Goal: Information Seeking & Learning: Learn about a topic

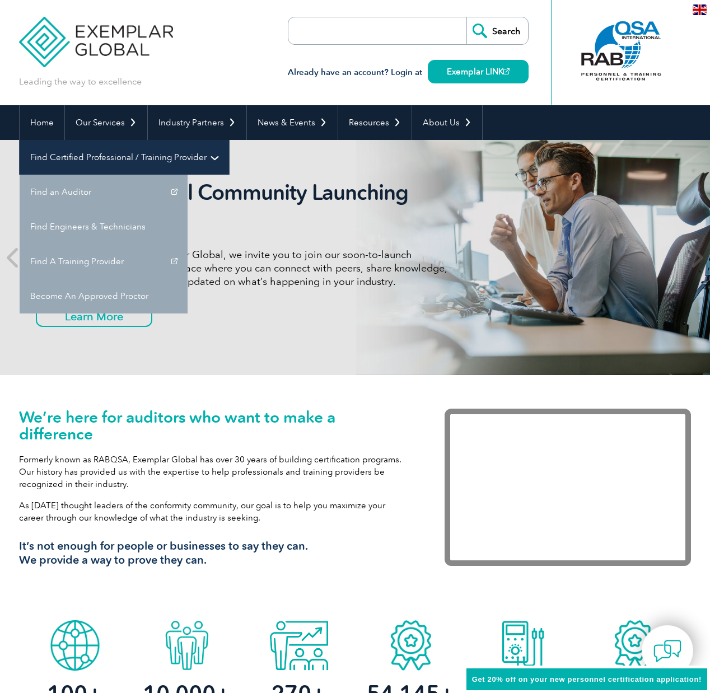
click at [229, 140] on link "Find Certified Professional / Training Provider" at bounding box center [124, 157] width 209 height 35
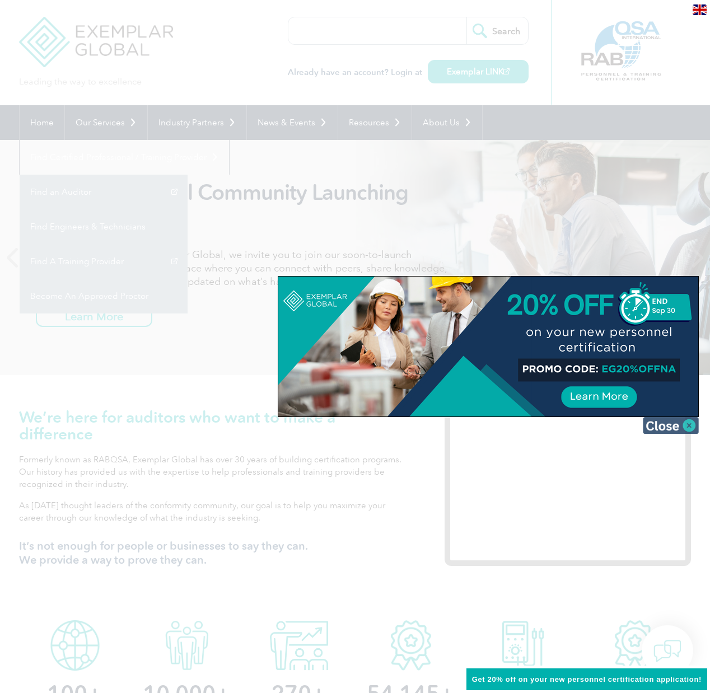
click at [683, 423] on img at bounding box center [671, 425] width 56 height 17
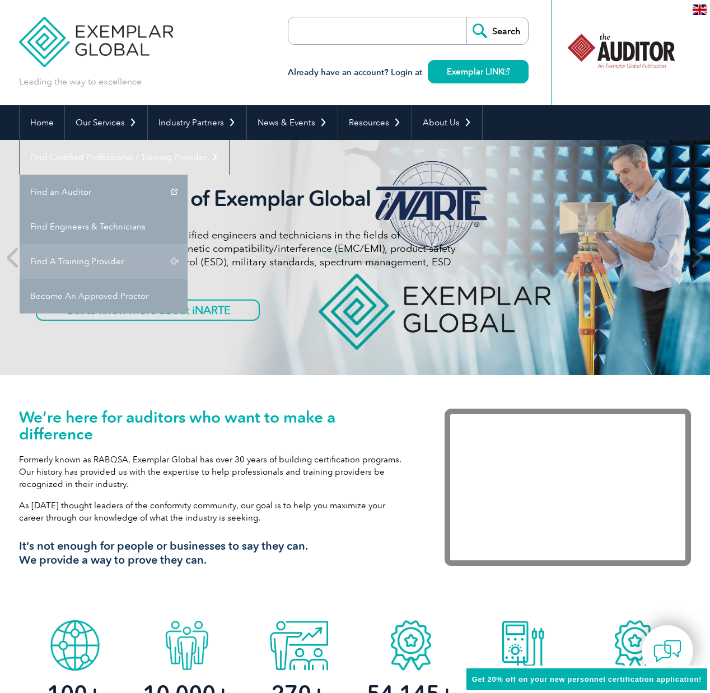
click at [188, 244] on link "Find A Training Provider" at bounding box center [104, 261] width 168 height 35
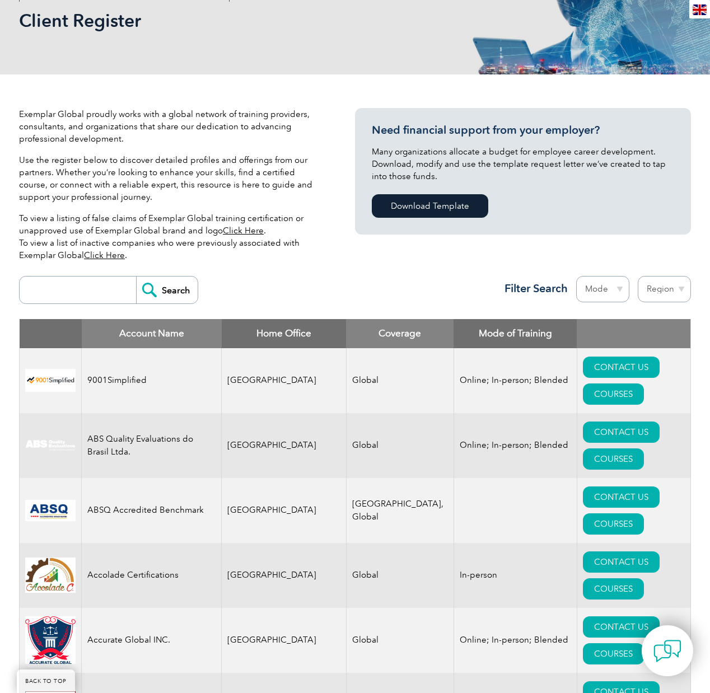
scroll to position [172, 0]
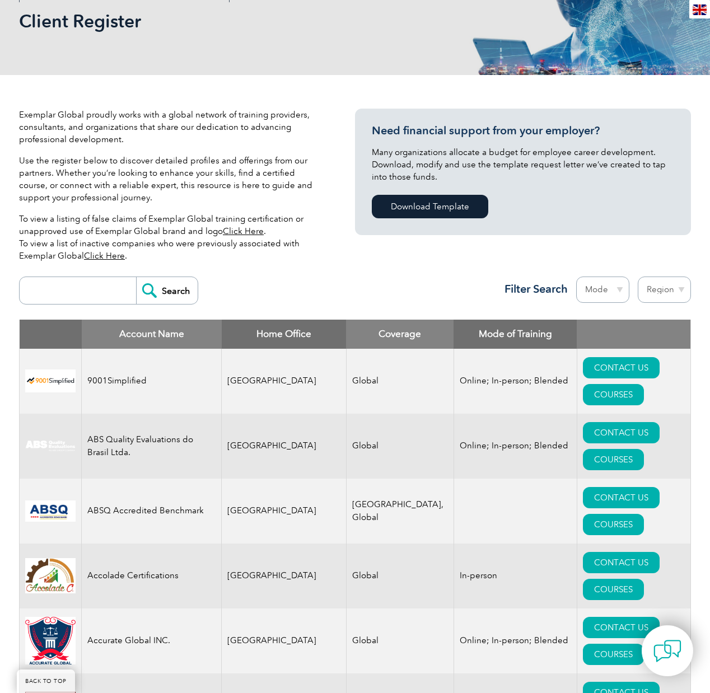
click at [653, 295] on select "Region Australia Bahrain Bangladesh Brazil Canada Colombia Dominican Republic E…" at bounding box center [664, 290] width 53 height 26
select select "[GEOGRAPHIC_DATA]"
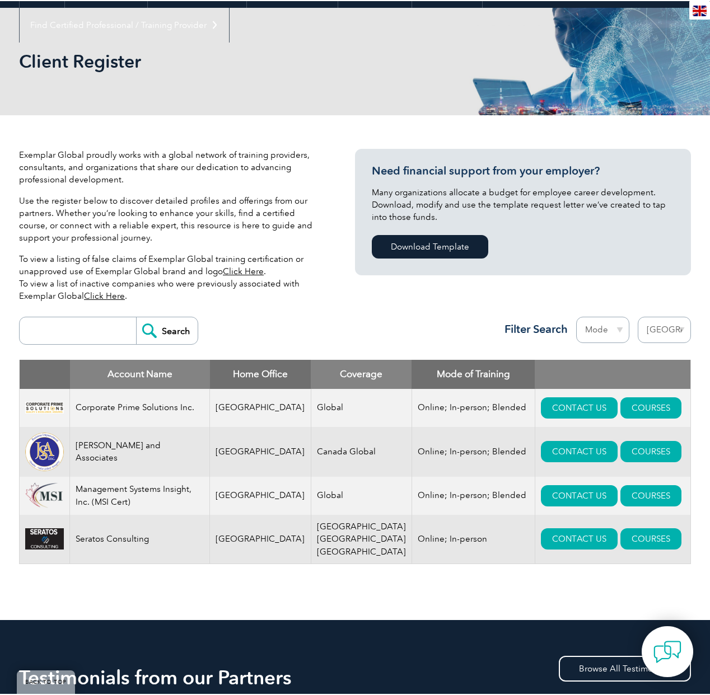
scroll to position [134, 0]
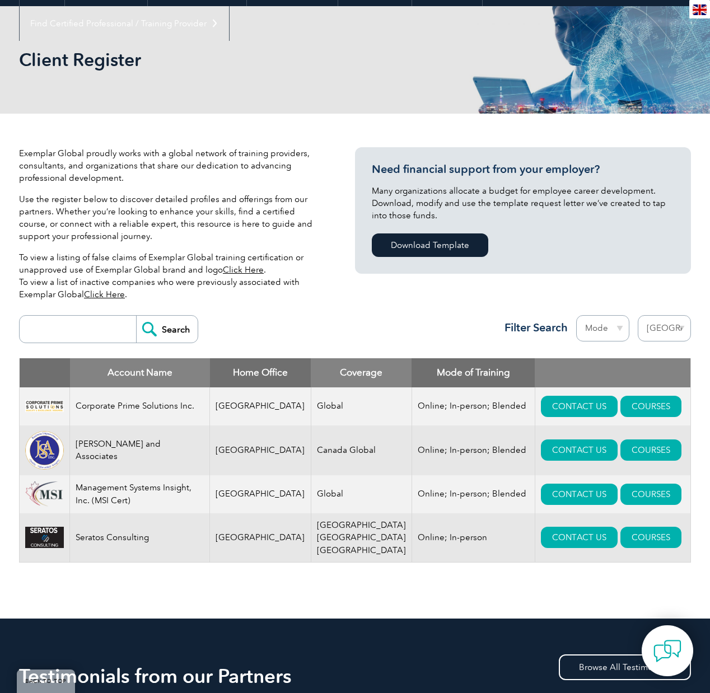
click at [656, 329] on select "Region Australia Bahrain Bangladesh Brazil Canada Colombia Dominican Republic E…" at bounding box center [664, 328] width 53 height 26
select select "[GEOGRAPHIC_DATA]"
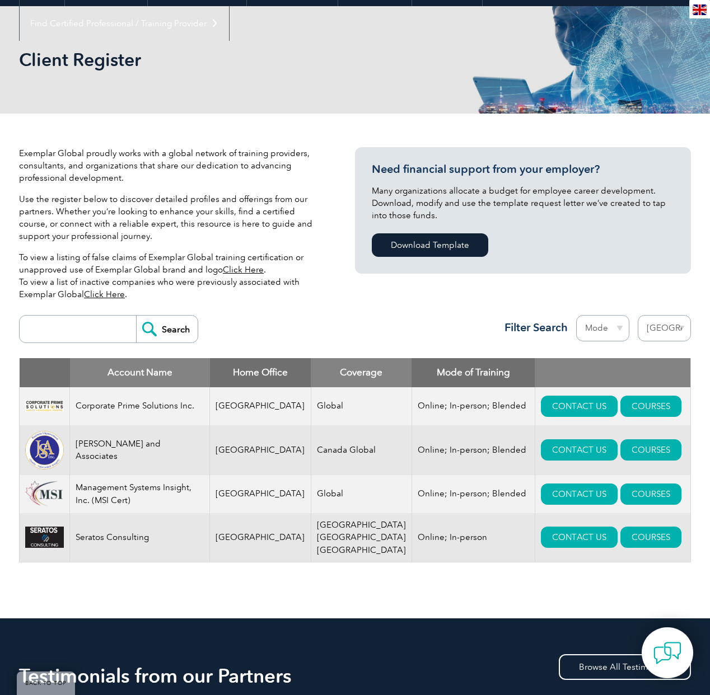
scroll to position [0, 0]
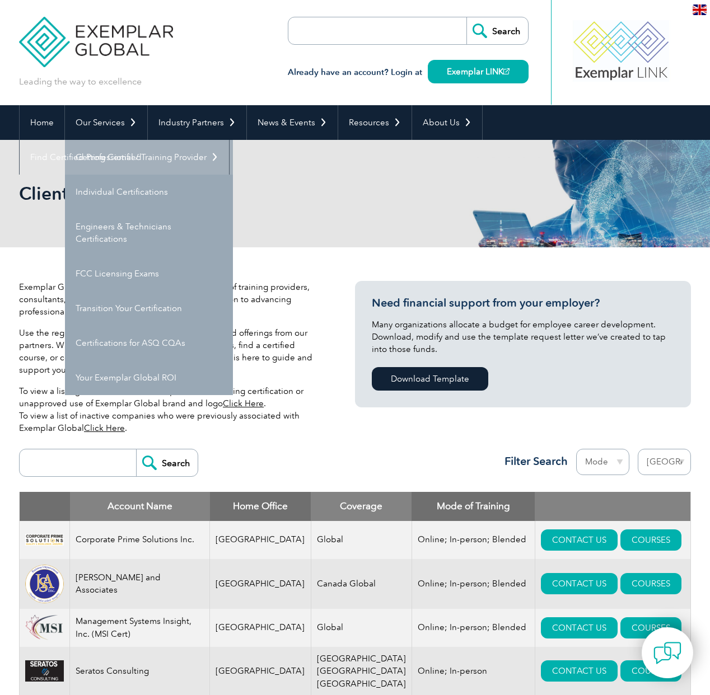
click at [106, 155] on link "Getting Certified" at bounding box center [149, 157] width 168 height 35
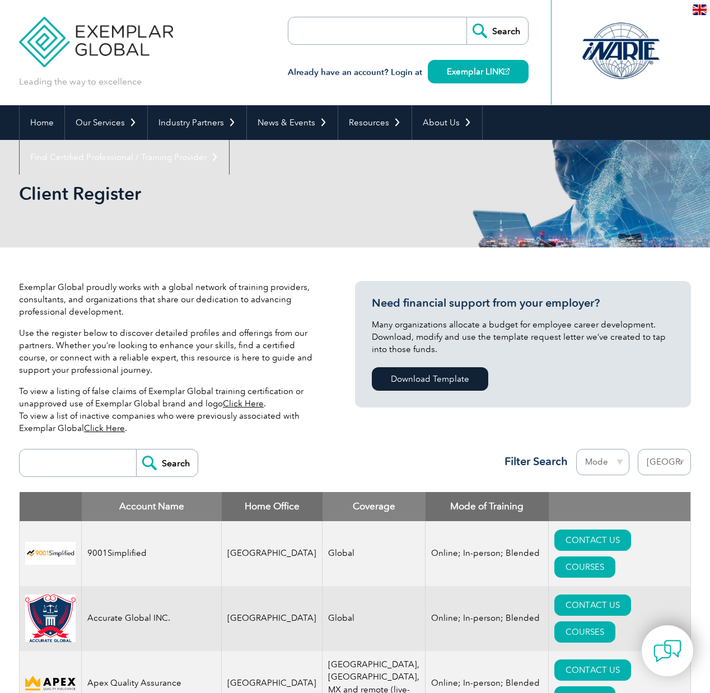
select select "[GEOGRAPHIC_DATA]"
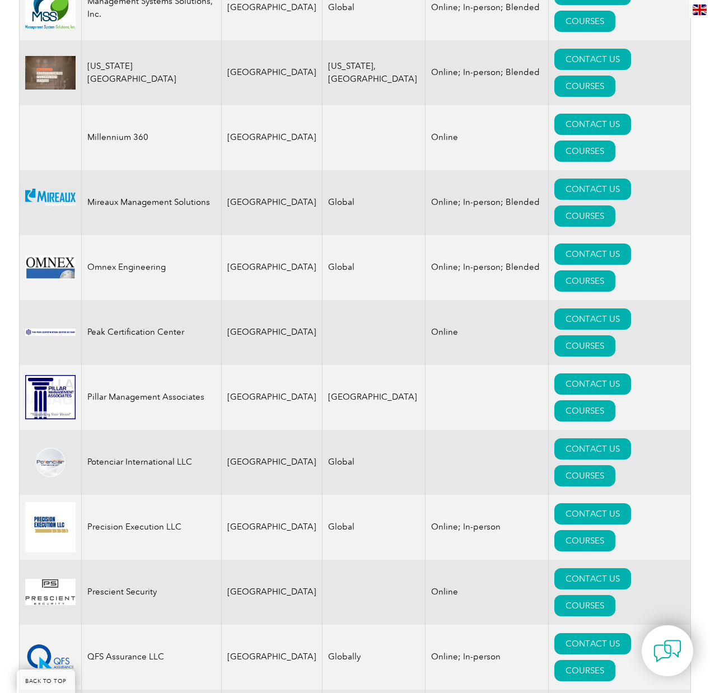
scroll to position [2238, 0]
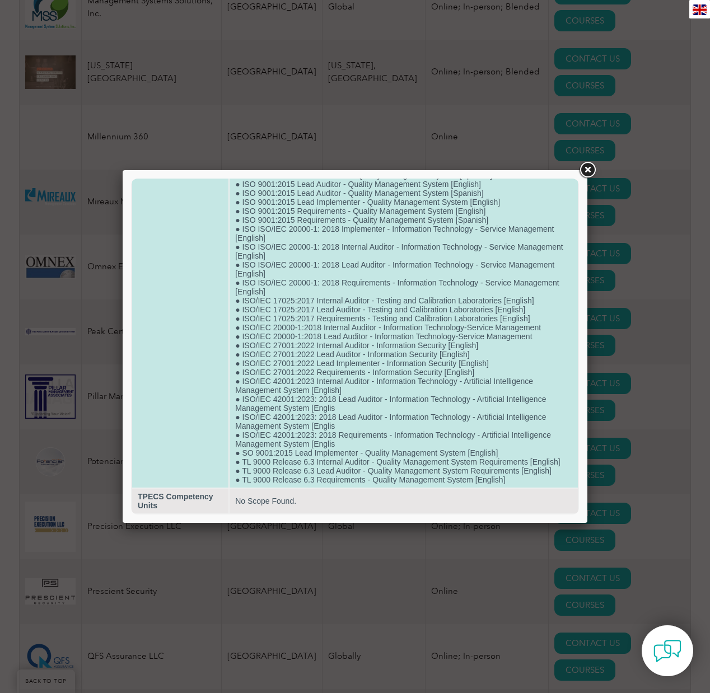
scroll to position [719, 0]
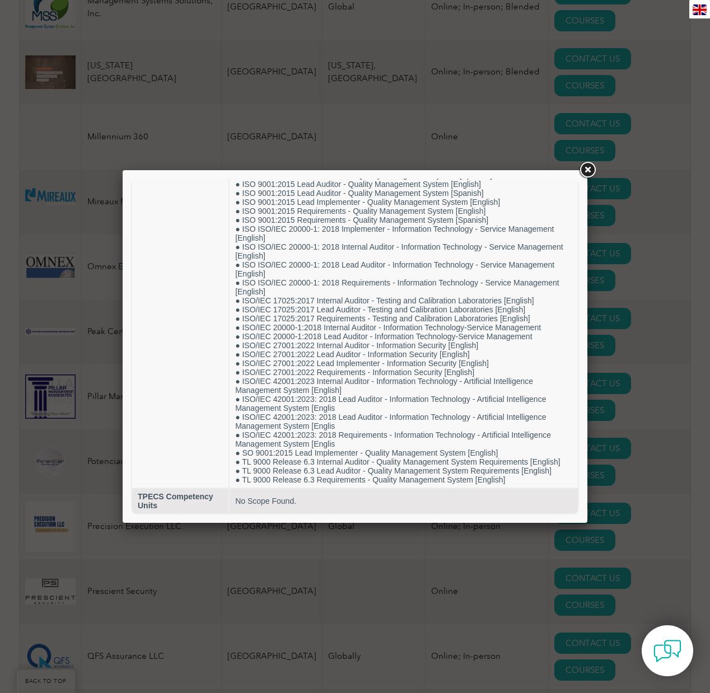
click at [592, 175] on link at bounding box center [587, 170] width 20 height 20
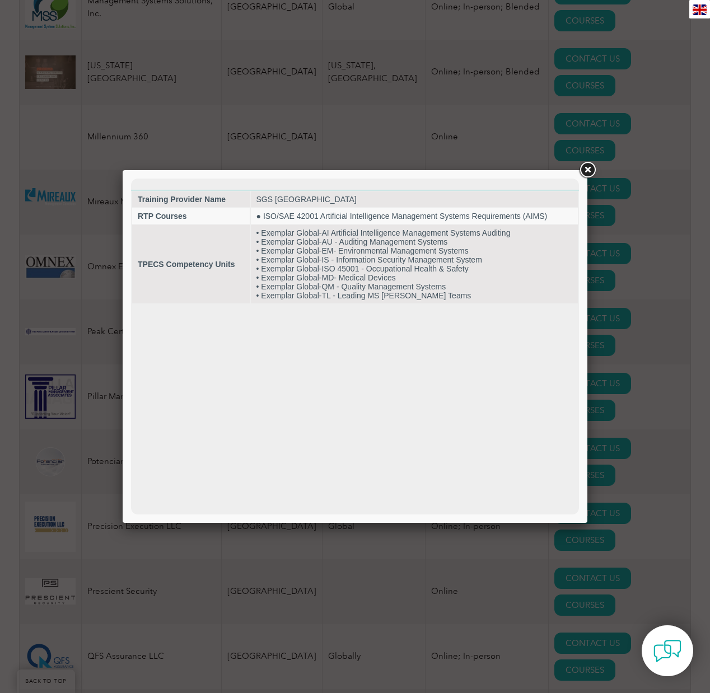
scroll to position [0, 0]
click at [586, 174] on link at bounding box center [587, 170] width 20 height 20
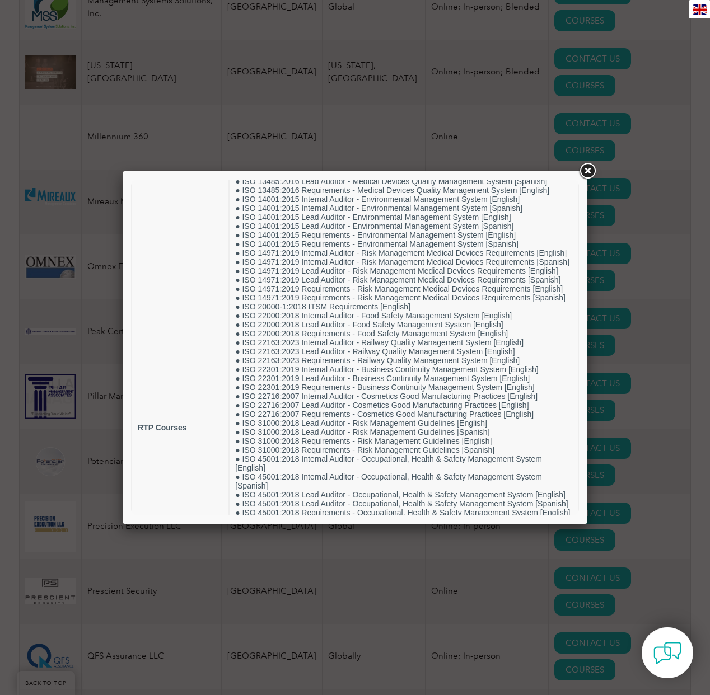
scroll to position [249, 0]
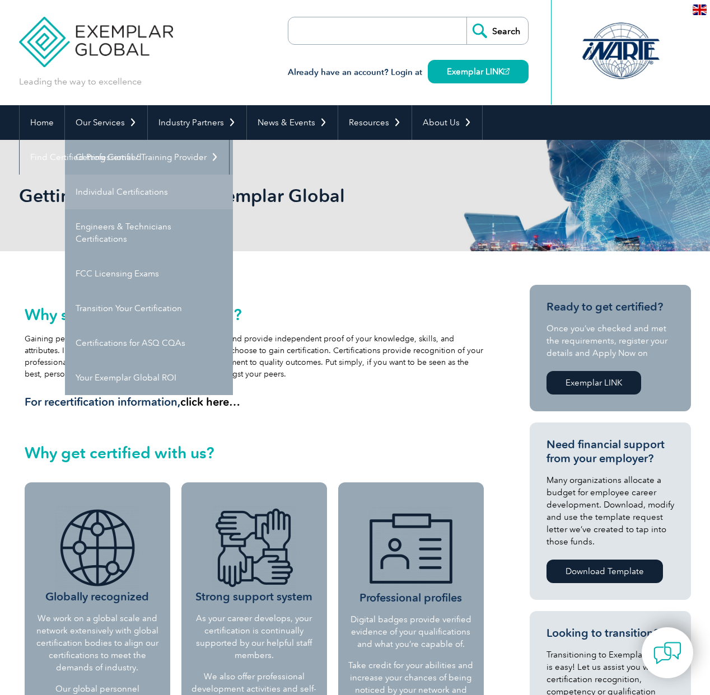
click at [119, 191] on link "Individual Certifications" at bounding box center [149, 192] width 168 height 35
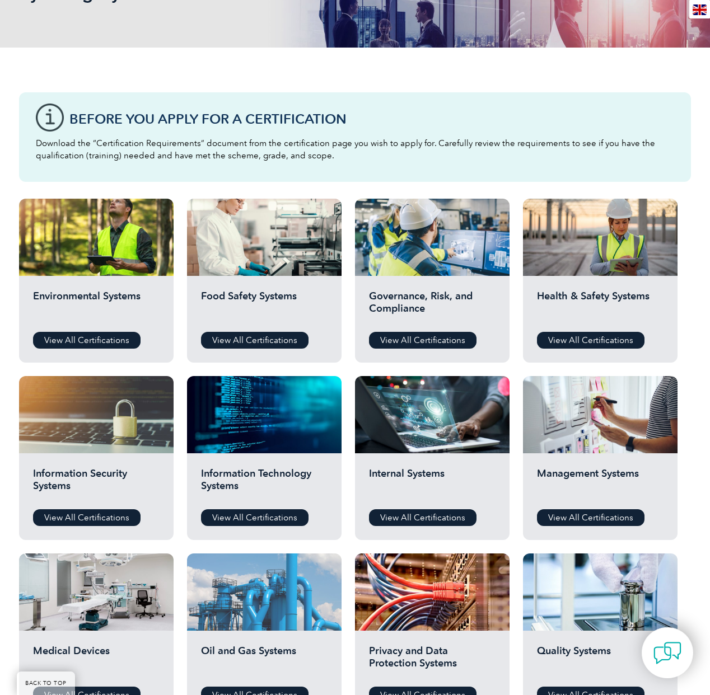
scroll to position [224, 0]
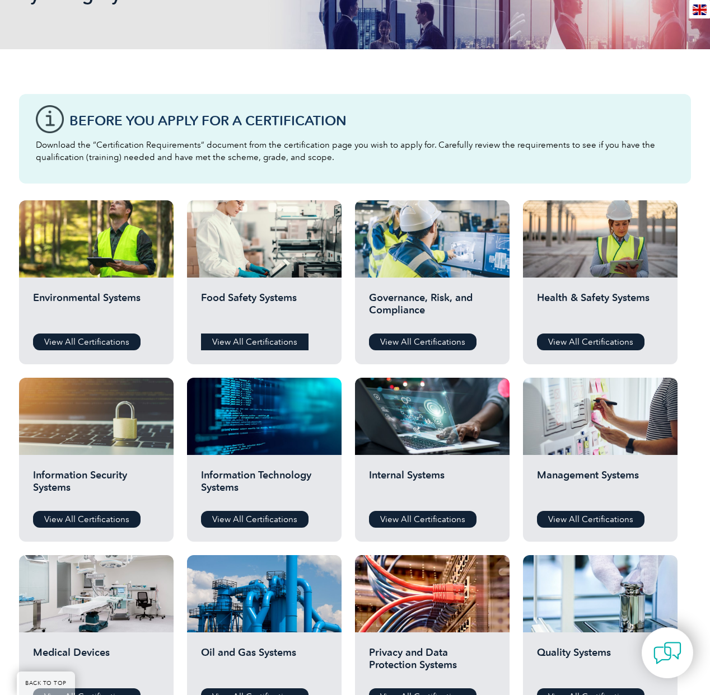
click at [289, 343] on link "View All Certifications" at bounding box center [255, 342] width 108 height 17
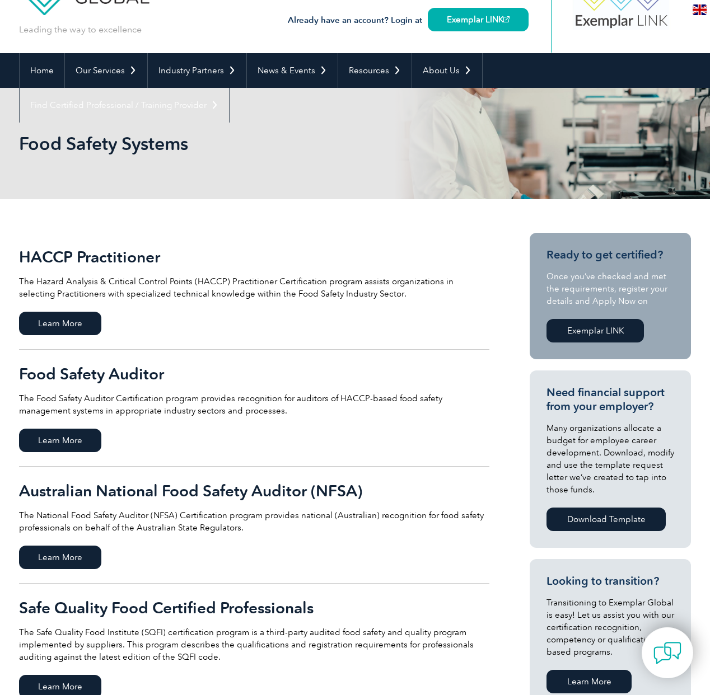
scroll to position [35, 0]
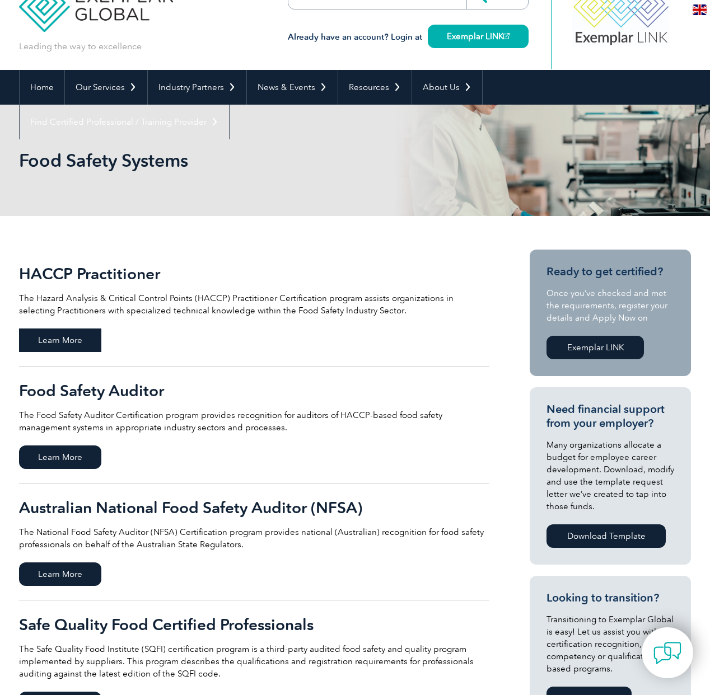
click at [72, 347] on span "Learn More" at bounding box center [60, 341] width 82 height 24
click at [95, 452] on span "Learn More" at bounding box center [60, 458] width 82 height 24
click at [60, 460] on span "Learn More" at bounding box center [60, 458] width 82 height 24
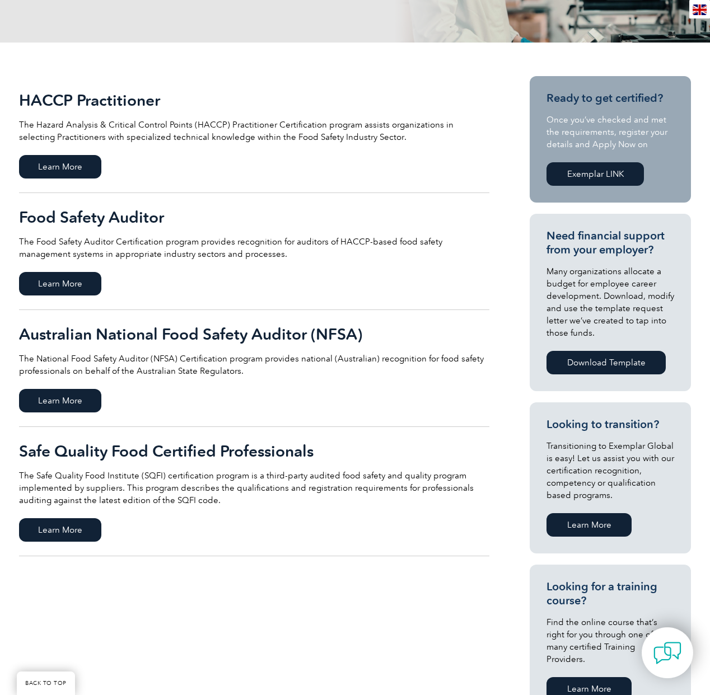
scroll to position [216, 0]
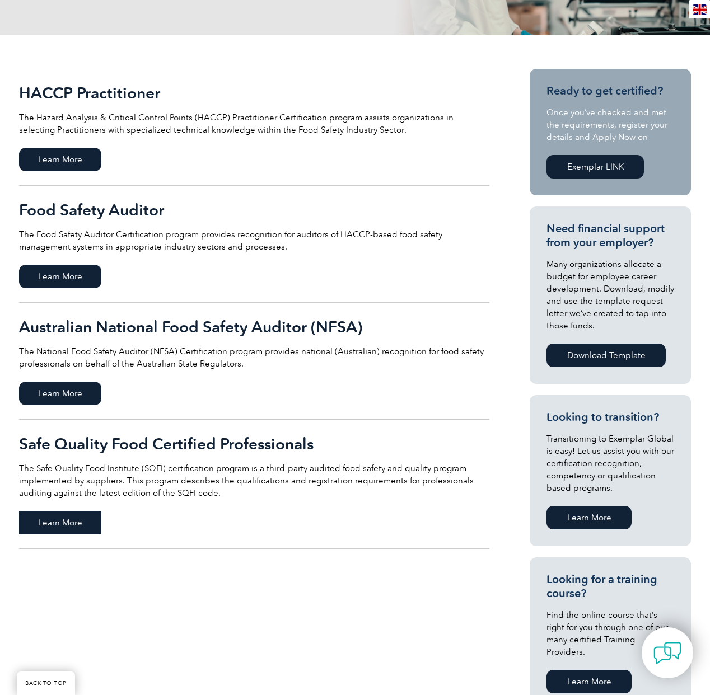
click at [85, 520] on span "Learn More" at bounding box center [60, 523] width 82 height 24
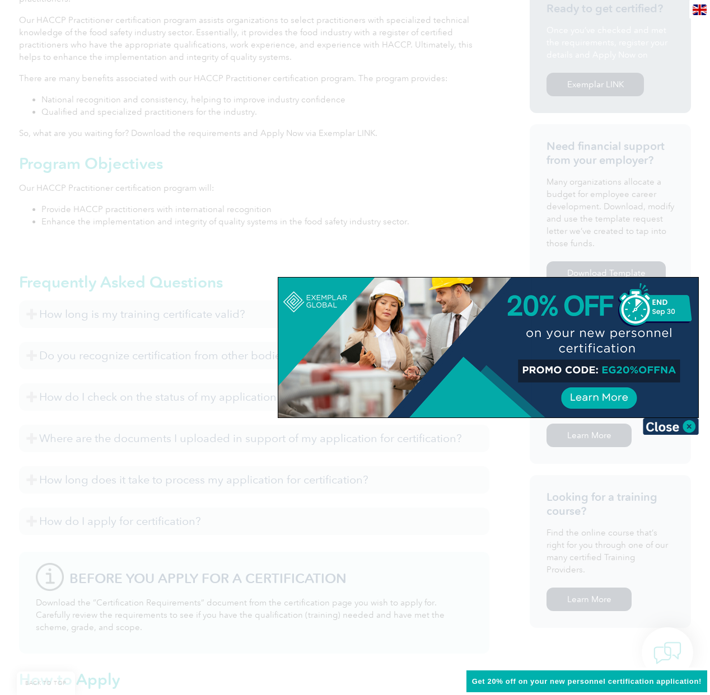
scroll to position [383, 0]
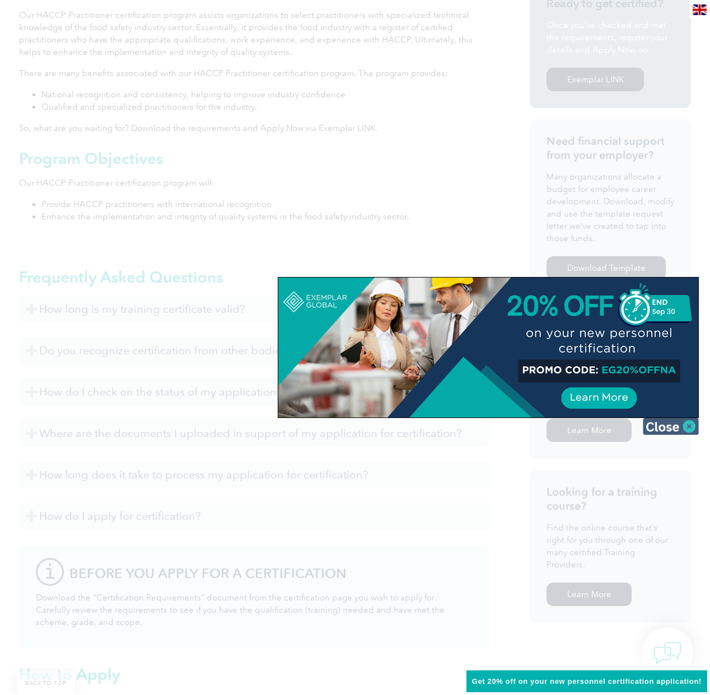
click at [683, 429] on img at bounding box center [671, 426] width 56 height 17
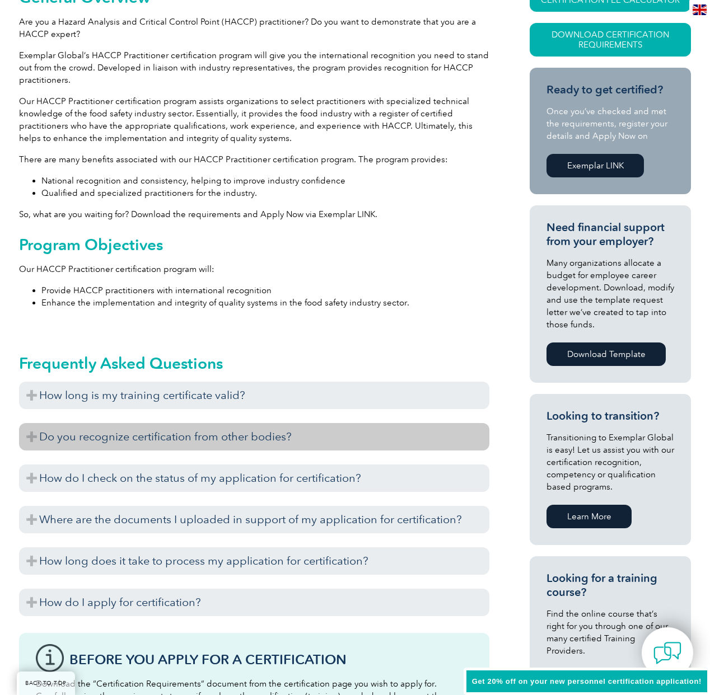
scroll to position [293, 0]
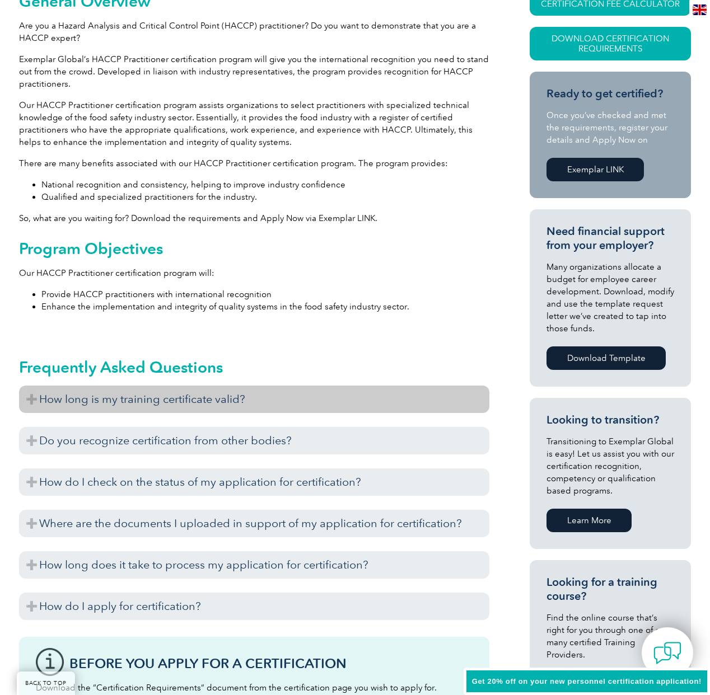
click at [32, 396] on h3 "How long is my training certificate valid?" at bounding box center [254, 399] width 470 height 27
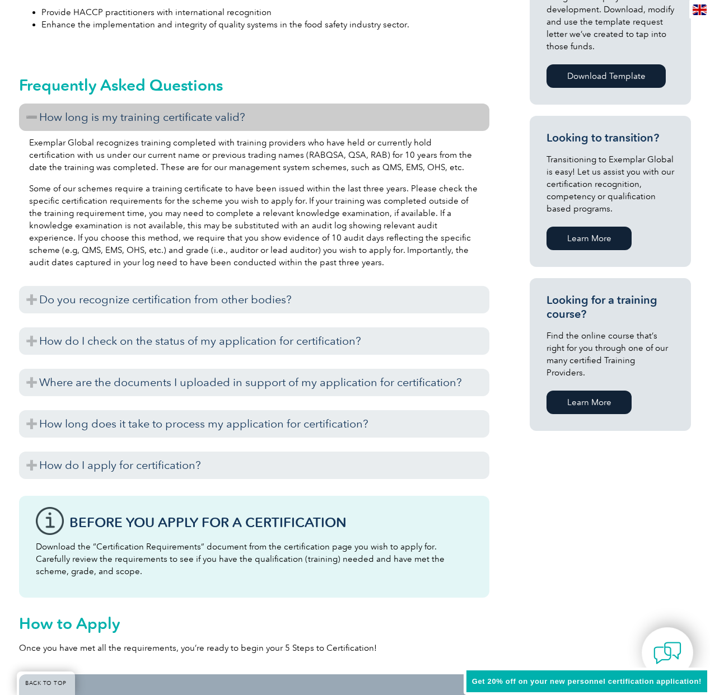
scroll to position [571, 0]
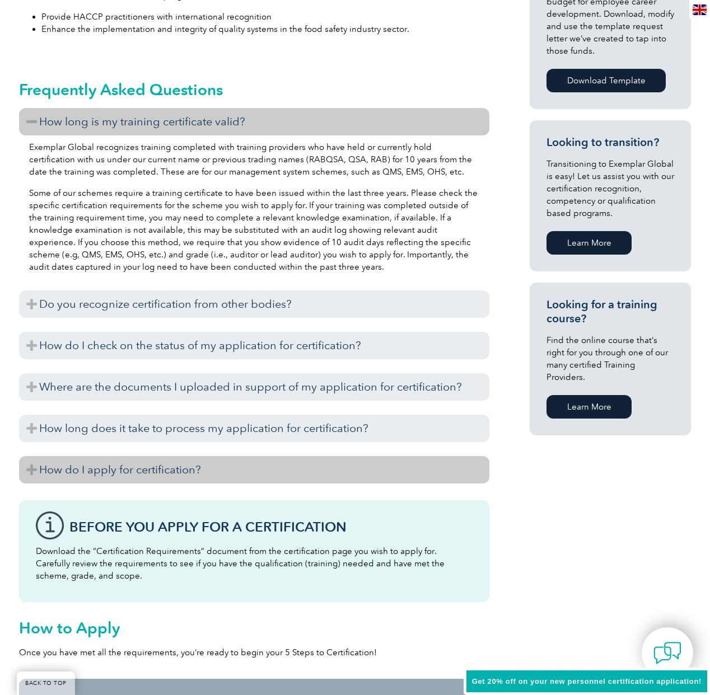
click at [28, 469] on h3 "How do I apply for certification?" at bounding box center [254, 469] width 470 height 27
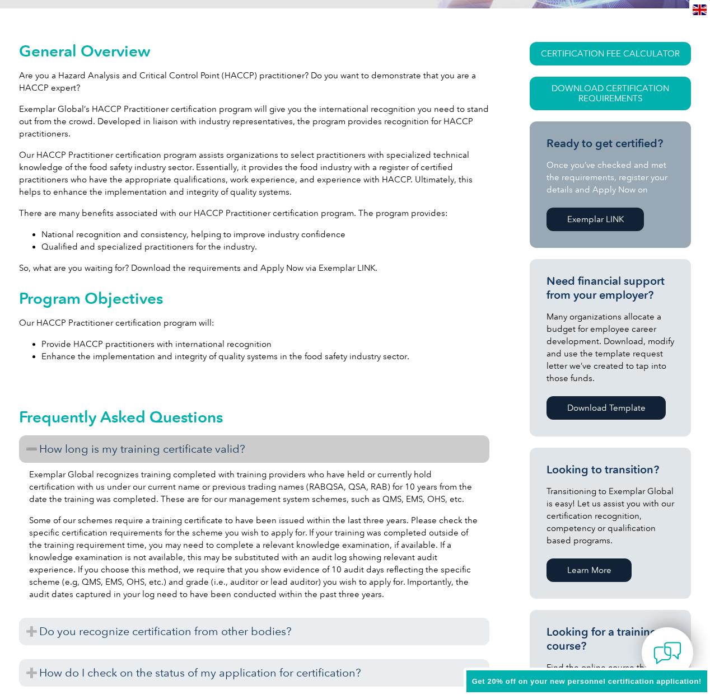
scroll to position [0, 0]
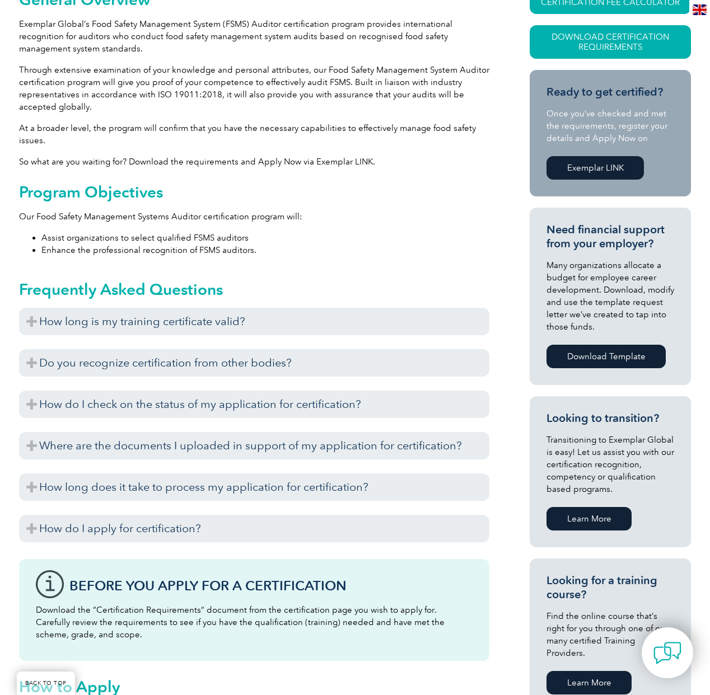
scroll to position [297, 0]
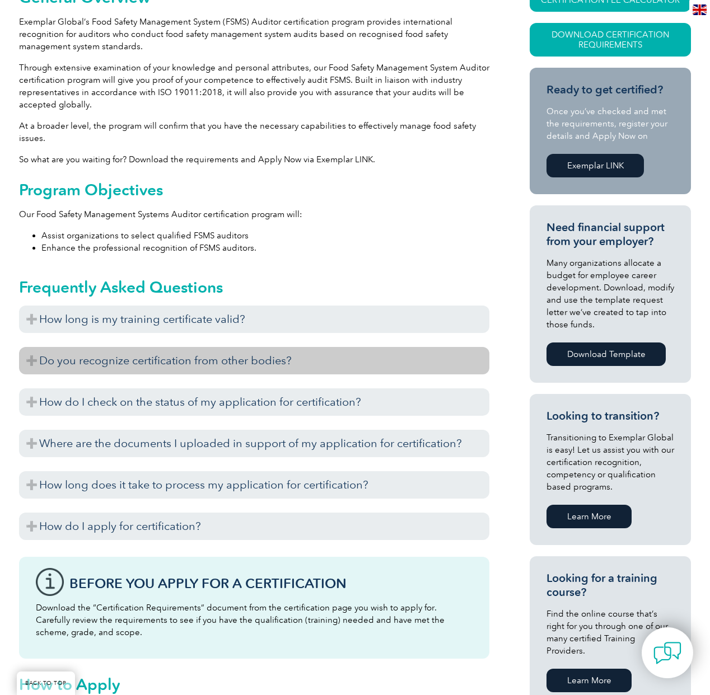
click at [32, 357] on h3 "Do you recognize certification from other bodies?" at bounding box center [254, 360] width 470 height 27
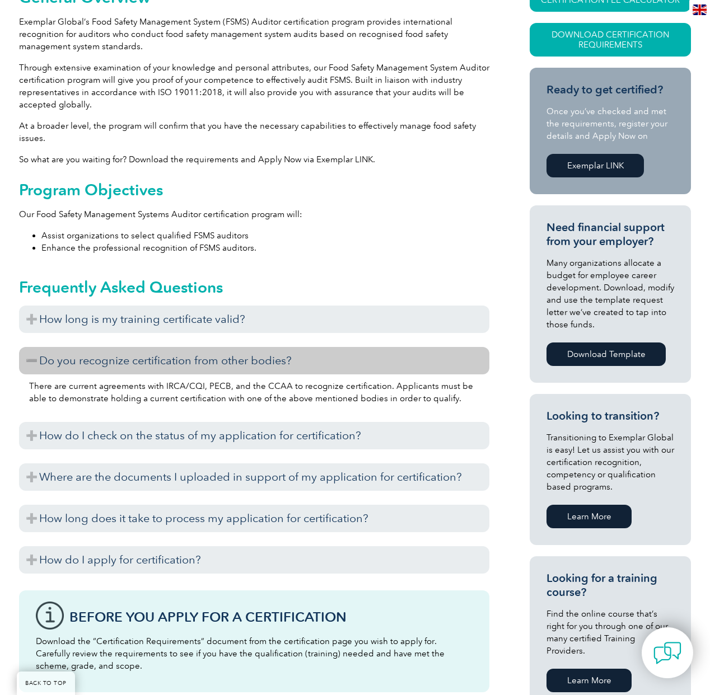
click at [31, 357] on h3 "Do you recognize certification from other bodies?" at bounding box center [254, 360] width 470 height 27
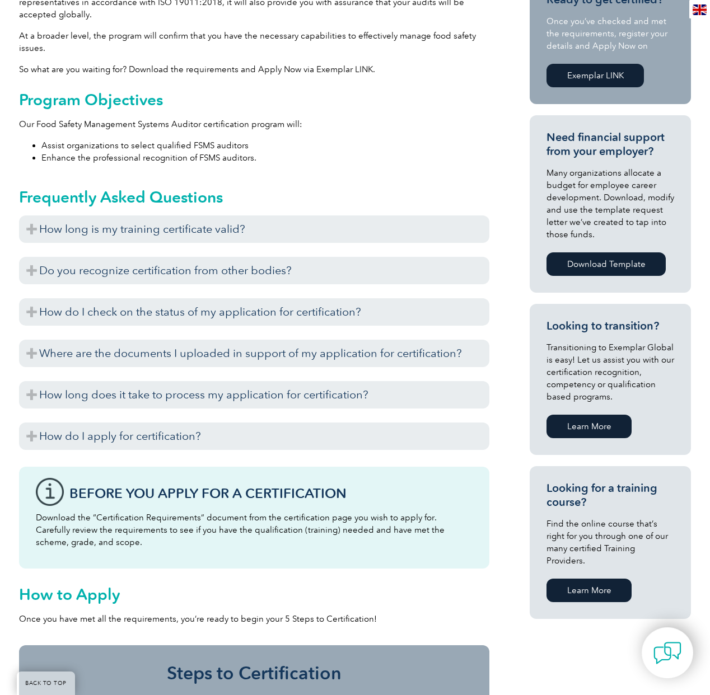
scroll to position [386, 0]
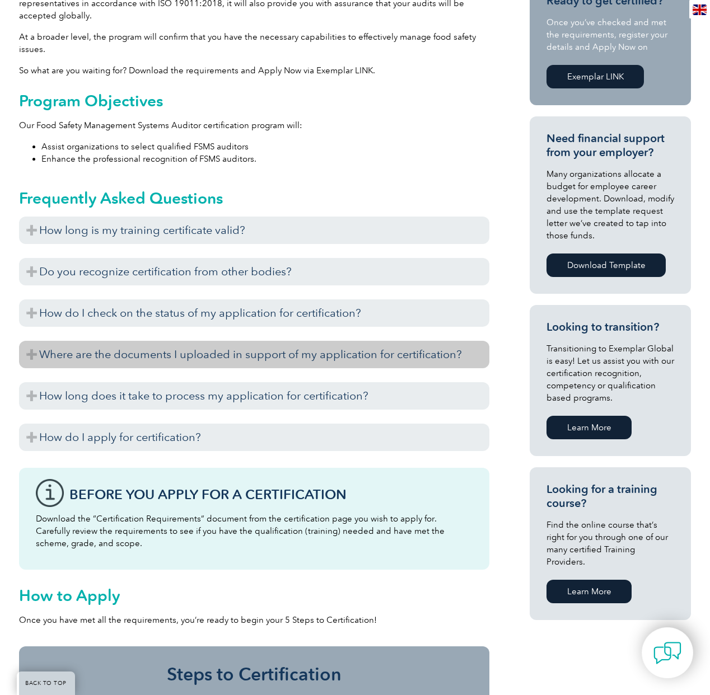
click at [29, 353] on h3 "Where are the documents I uploaded in support of my application for certificati…" at bounding box center [254, 354] width 470 height 27
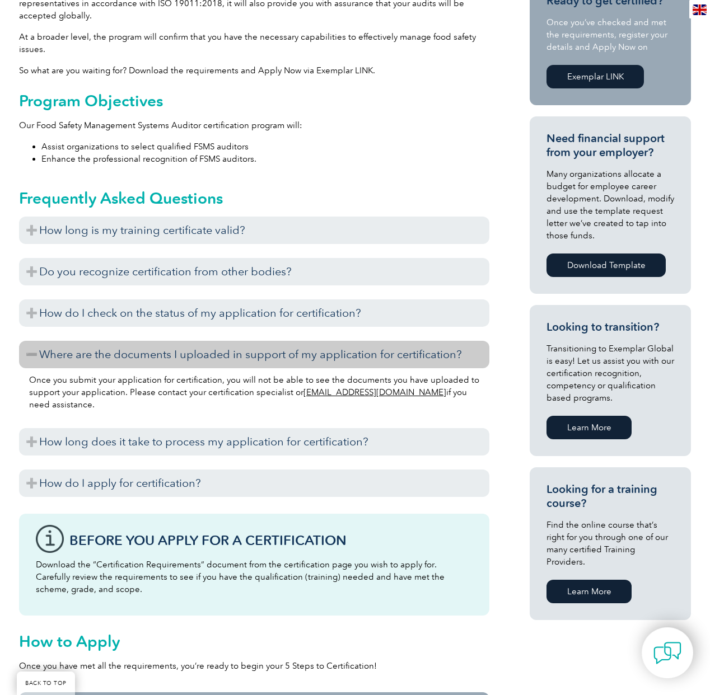
click at [29, 353] on h3 "Where are the documents I uploaded in support of my application for certificati…" at bounding box center [254, 354] width 470 height 27
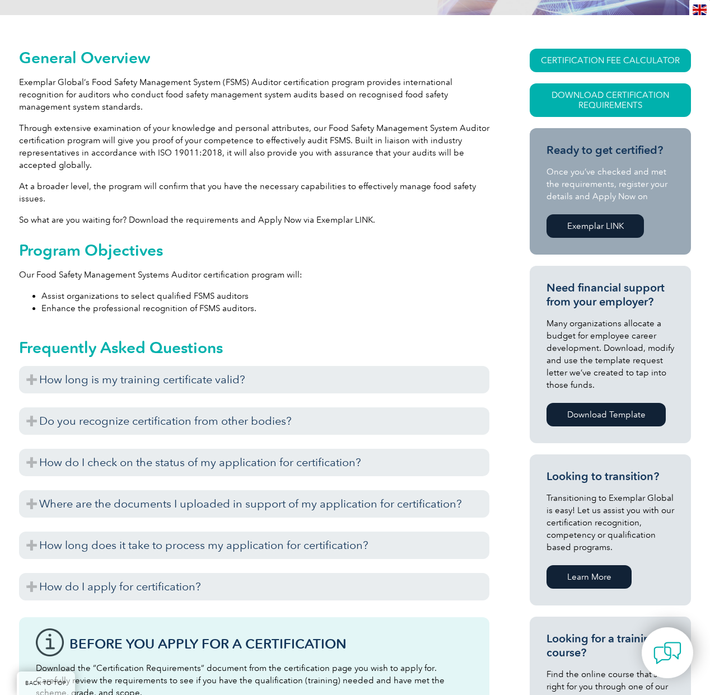
scroll to position [235, 0]
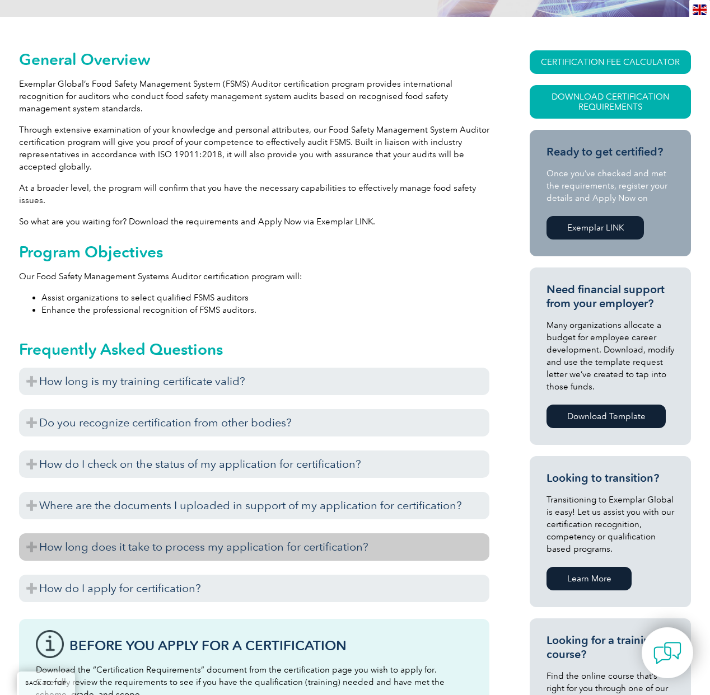
click at [33, 547] on h3 "How long does it take to process my application for certification?" at bounding box center [254, 547] width 470 height 27
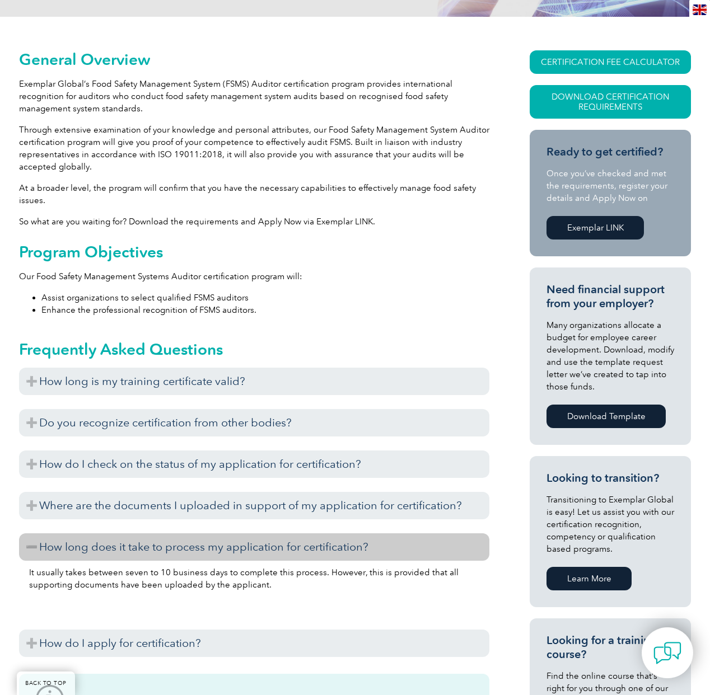
click at [33, 547] on h3 "How long does it take to process my application for certification?" at bounding box center [254, 547] width 470 height 27
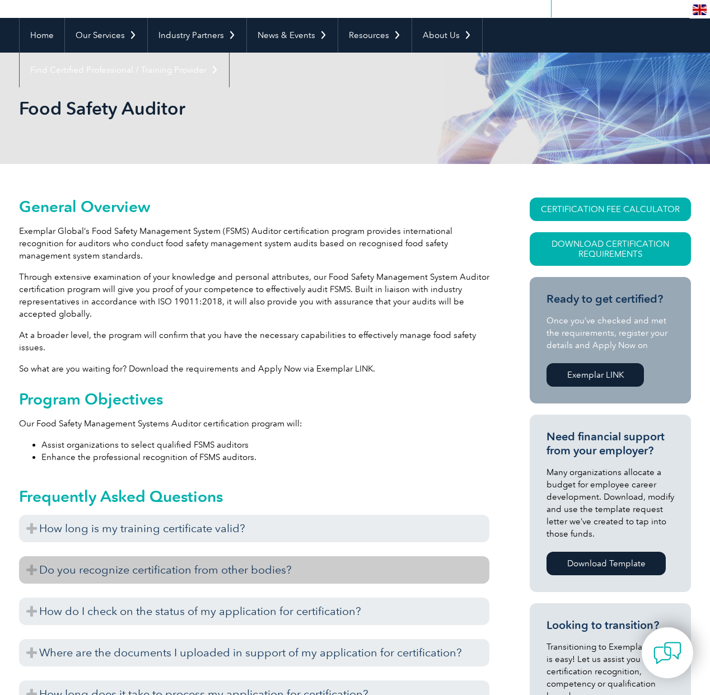
scroll to position [87, 0]
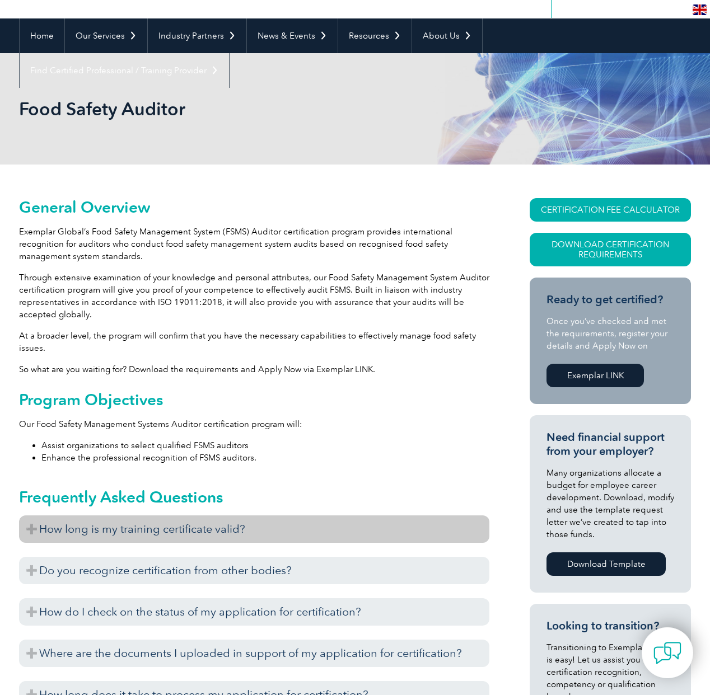
click at [31, 525] on h3 "How long is my training certificate valid?" at bounding box center [254, 529] width 470 height 27
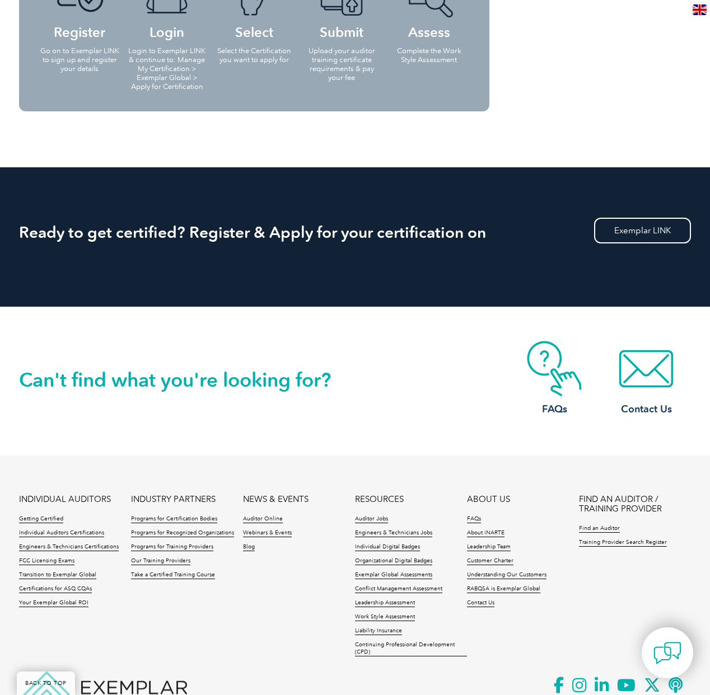
scroll to position [1959, 0]
